Goal: Transaction & Acquisition: Book appointment/travel/reservation

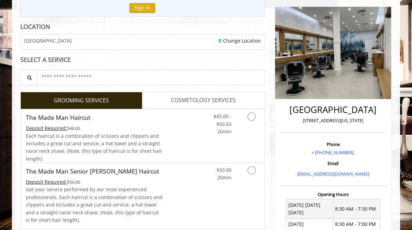
scroll to position [91, 0]
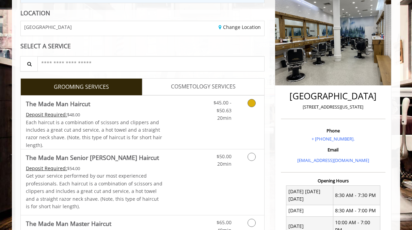
click at [252, 103] on icon "Grooming services" at bounding box center [251, 103] width 8 height 8
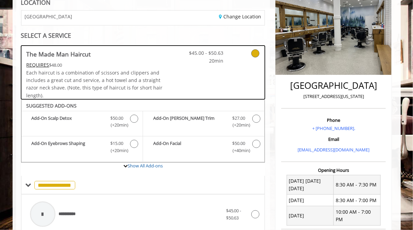
scroll to position [200, 0]
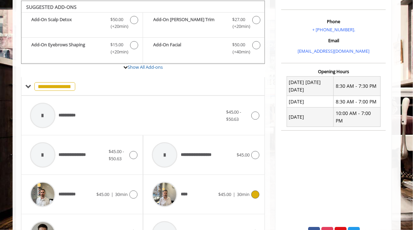
click at [257, 194] on icon at bounding box center [255, 195] width 8 height 8
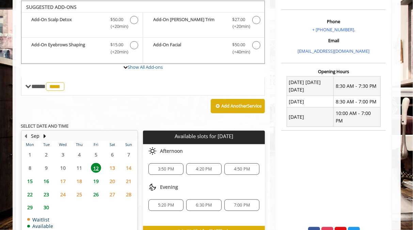
scroll to position [200, 0]
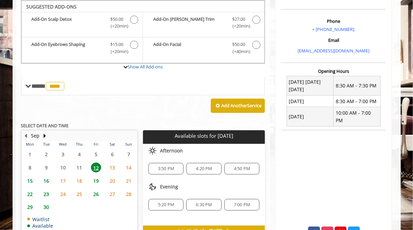
click at [257, 194] on div "5:20 PM 6:30 PM 7:00 PM" at bounding box center [204, 205] width 122 height 22
click at [167, 166] on span "3:50 PM" at bounding box center [166, 168] width 16 height 5
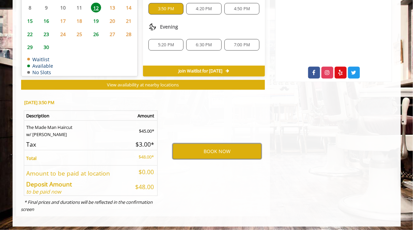
scroll to position [361, 0]
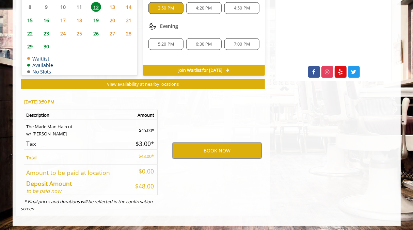
click at [226, 150] on button "BOOK NOW" at bounding box center [217, 151] width 89 height 16
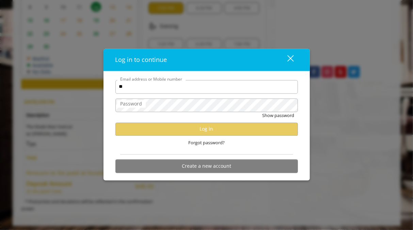
type input "*"
type input "**********"
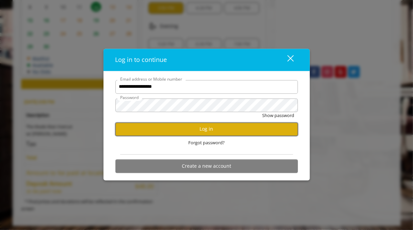
click at [204, 131] on button "Log in" at bounding box center [206, 129] width 182 height 13
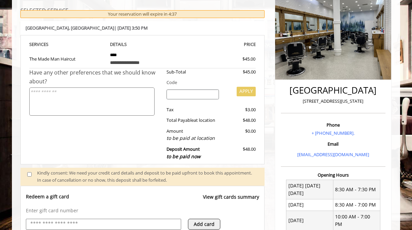
scroll to position [149, 0]
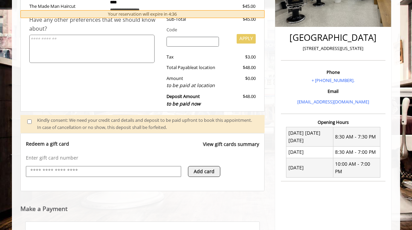
click at [83, 169] on input "text" at bounding box center [104, 171] width 148 height 8
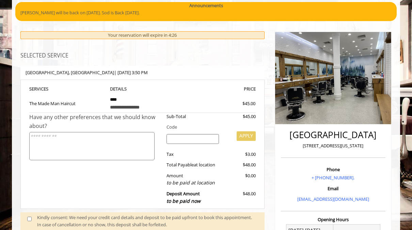
scroll to position [253, 0]
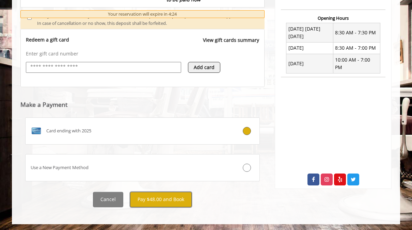
click at [166, 201] on button "Pay $48.00 and Book" at bounding box center [161, 199] width 62 height 15
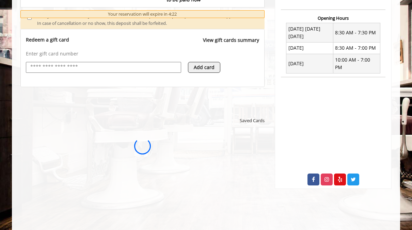
scroll to position [0, 0]
